Goal: Find specific page/section: Find specific page/section

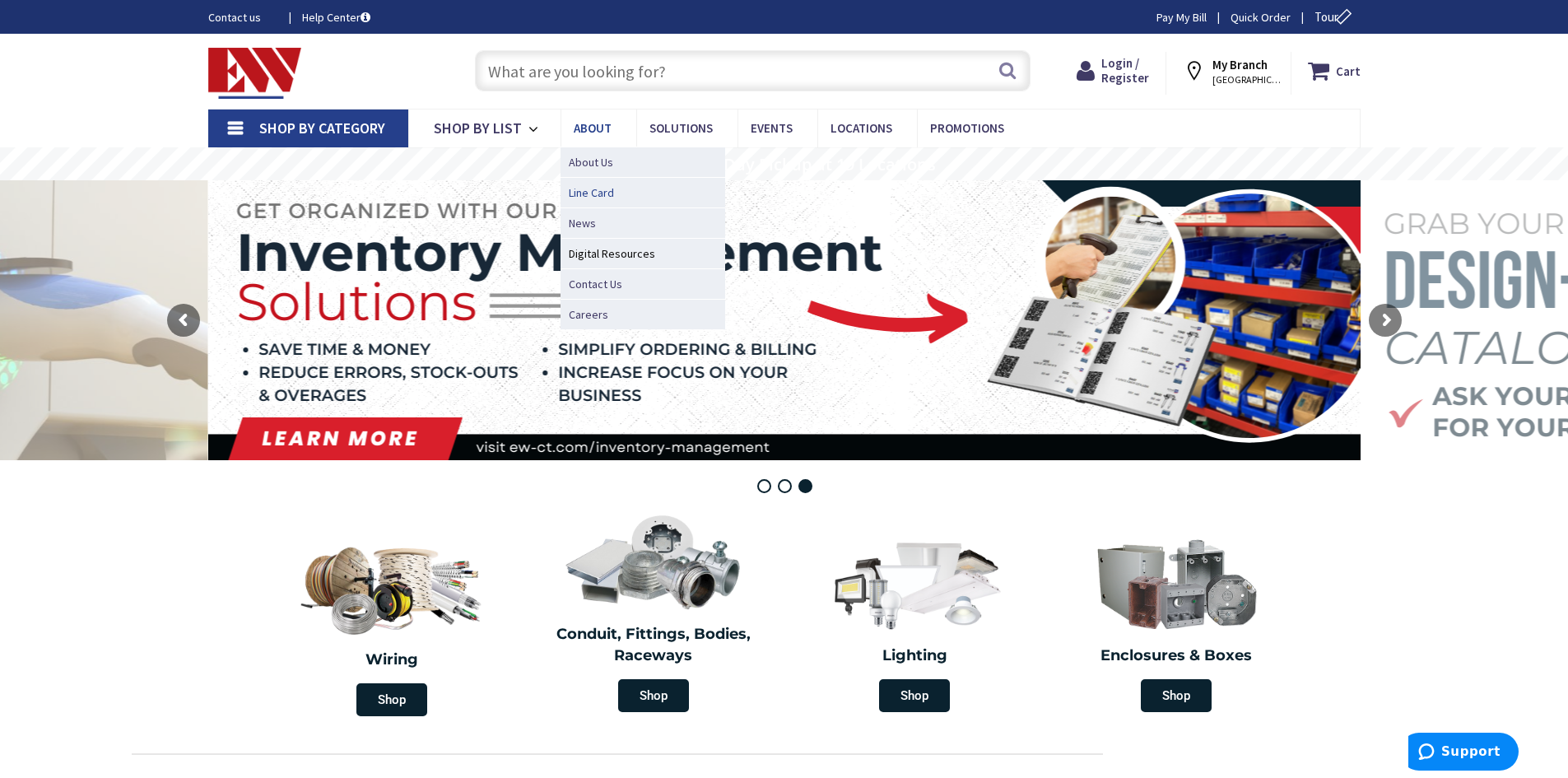
click at [598, 195] on span "Line Card" at bounding box center [591, 193] width 46 height 17
click at [593, 191] on span "Line Card" at bounding box center [591, 193] width 46 height 17
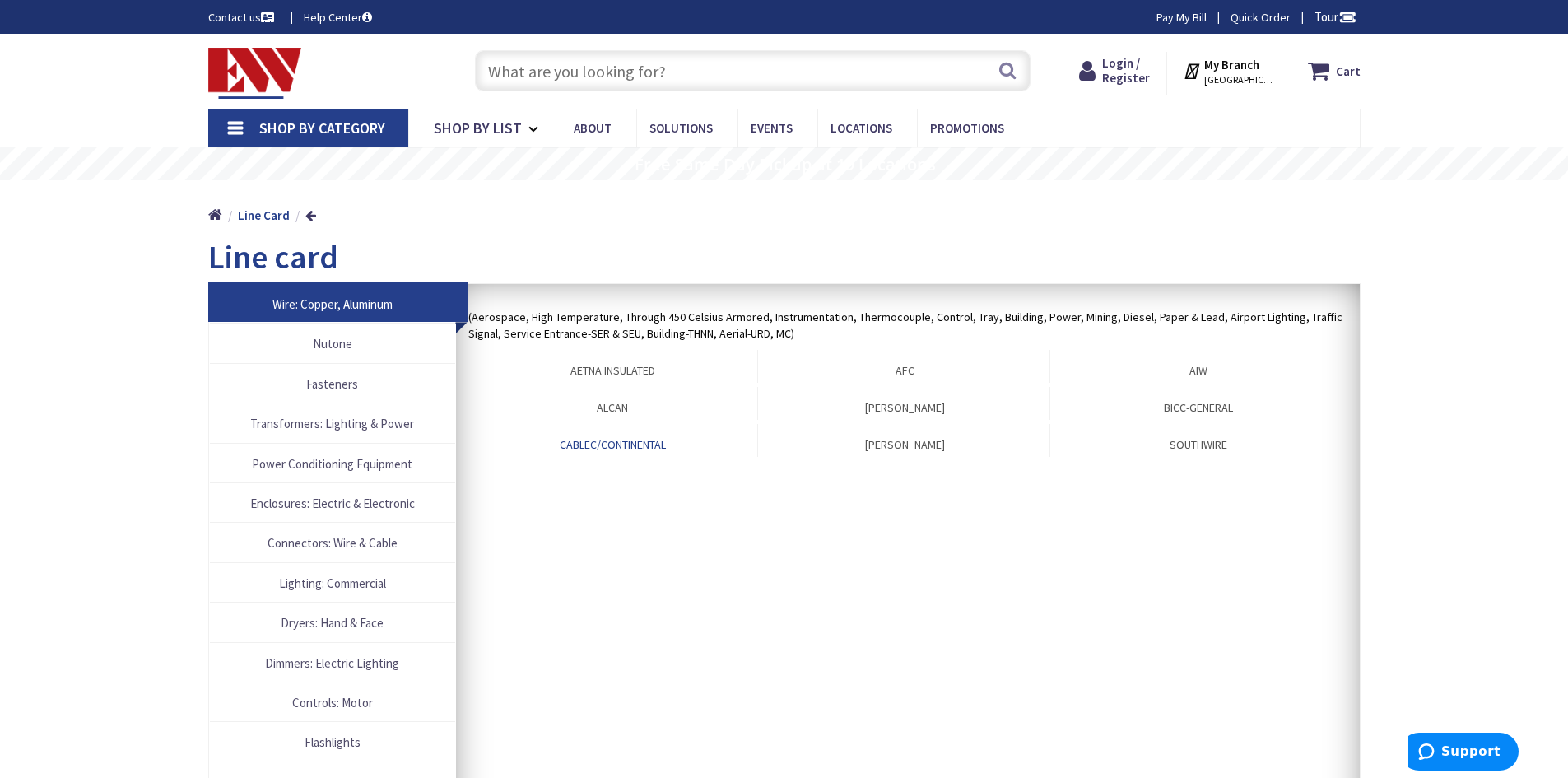
click at [643, 442] on link "CABLEC/CONTINENTAL" at bounding box center [613, 441] width 290 height 33
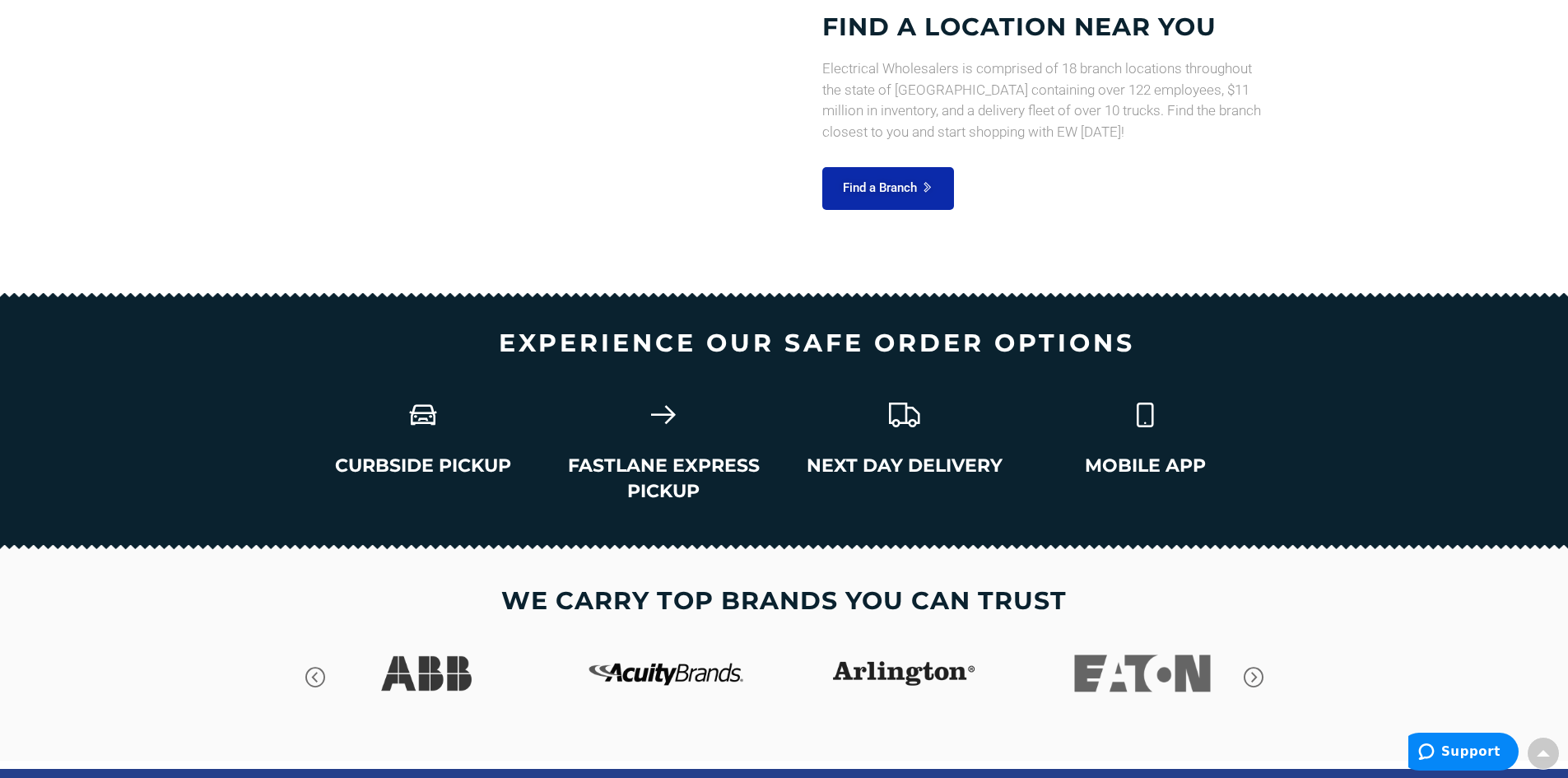
scroll to position [2243, 0]
